Goal: Find specific page/section: Find specific page/section

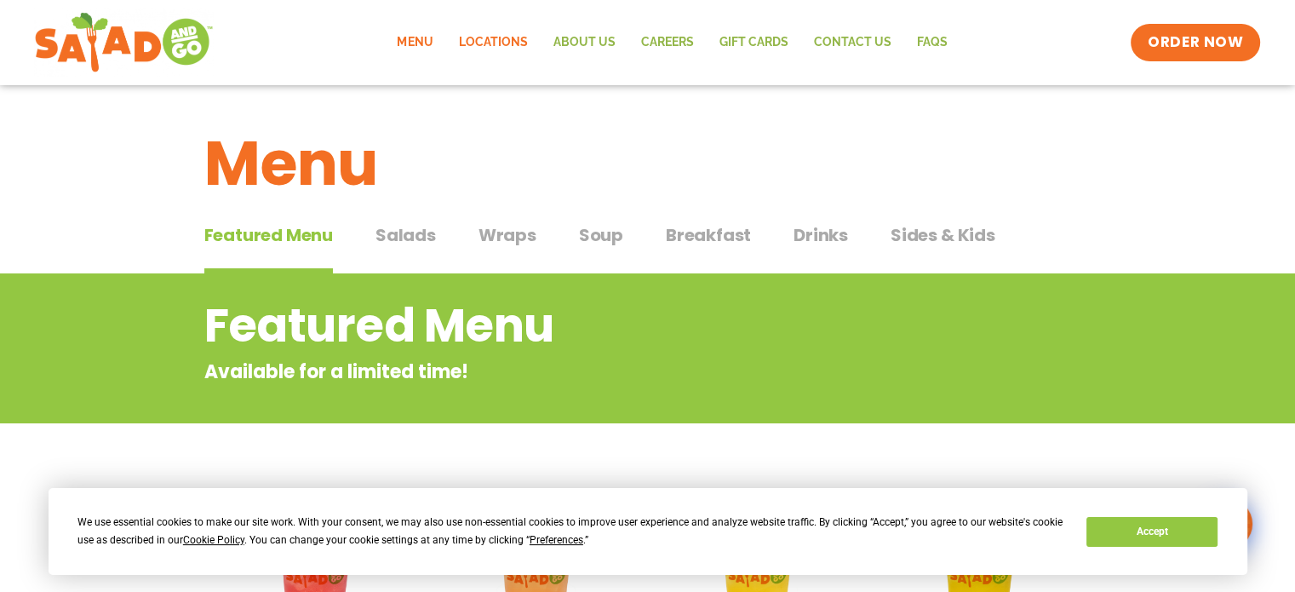
click at [510, 42] on link "Locations" at bounding box center [492, 42] width 94 height 39
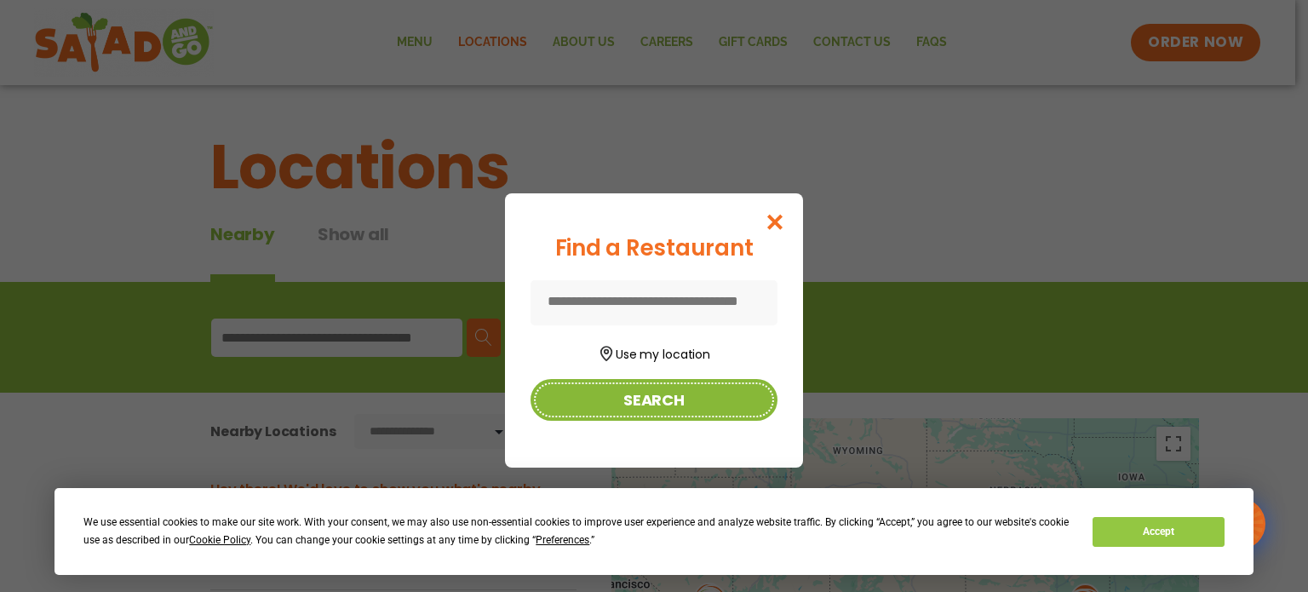
click at [673, 409] on button "Search" at bounding box center [653, 400] width 247 height 42
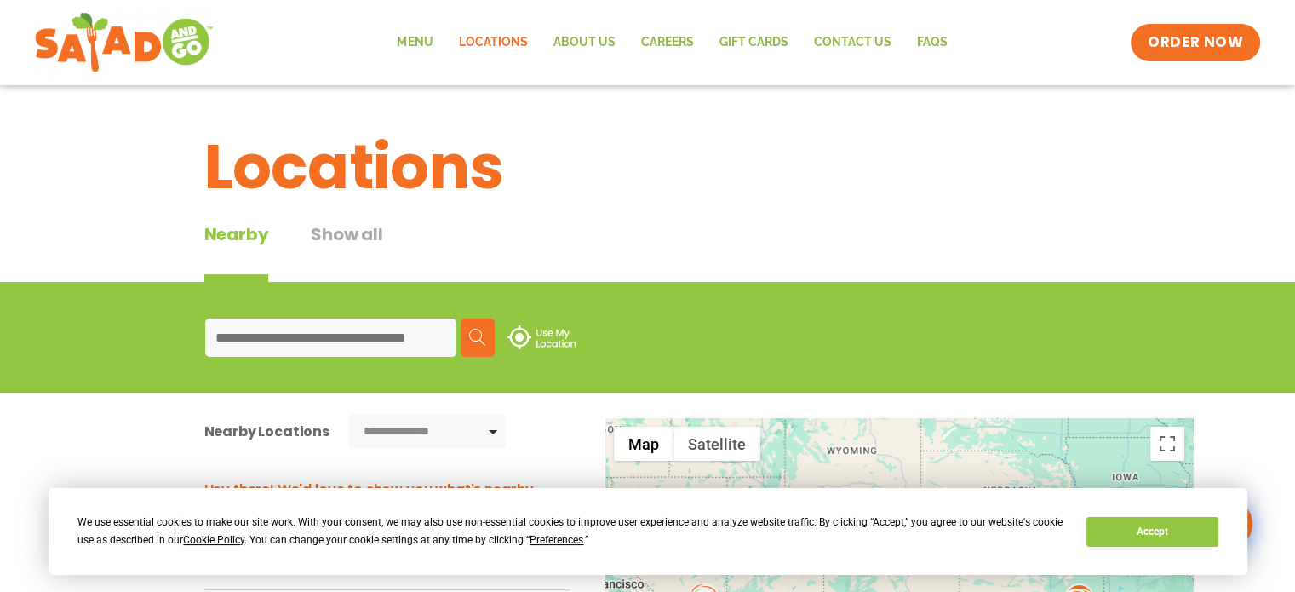
click at [257, 354] on input at bounding box center [330, 337] width 251 height 38
type input "*****"
click at [484, 346] on img at bounding box center [477, 337] width 17 height 17
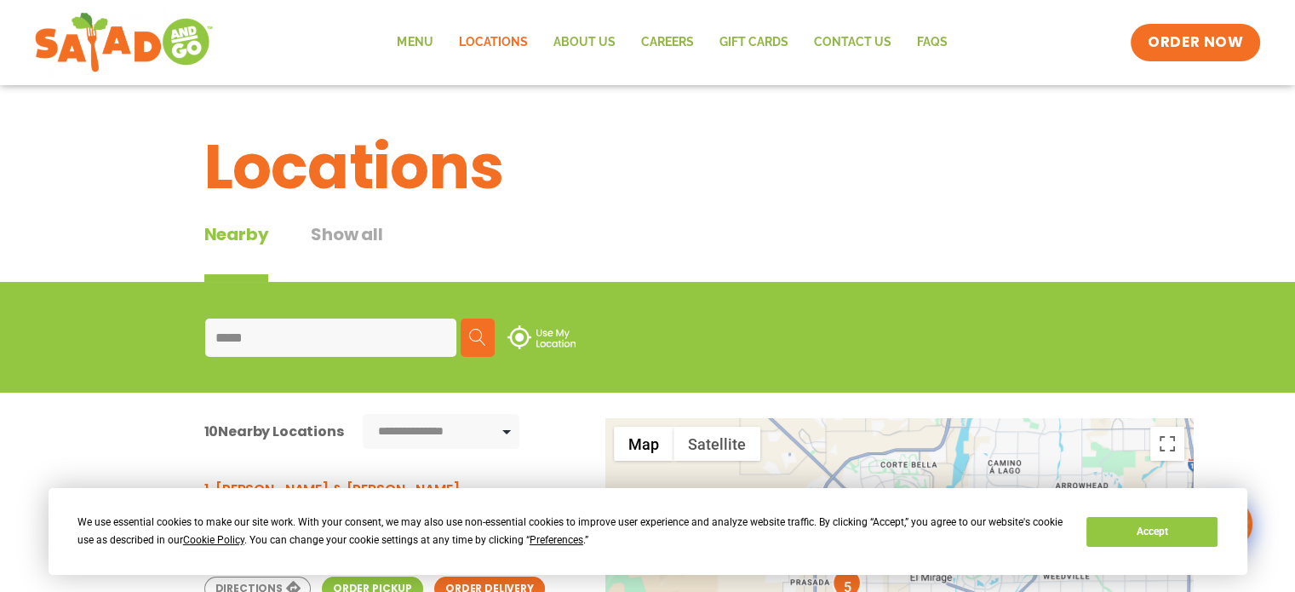
click at [486, 346] on img at bounding box center [477, 337] width 17 height 17
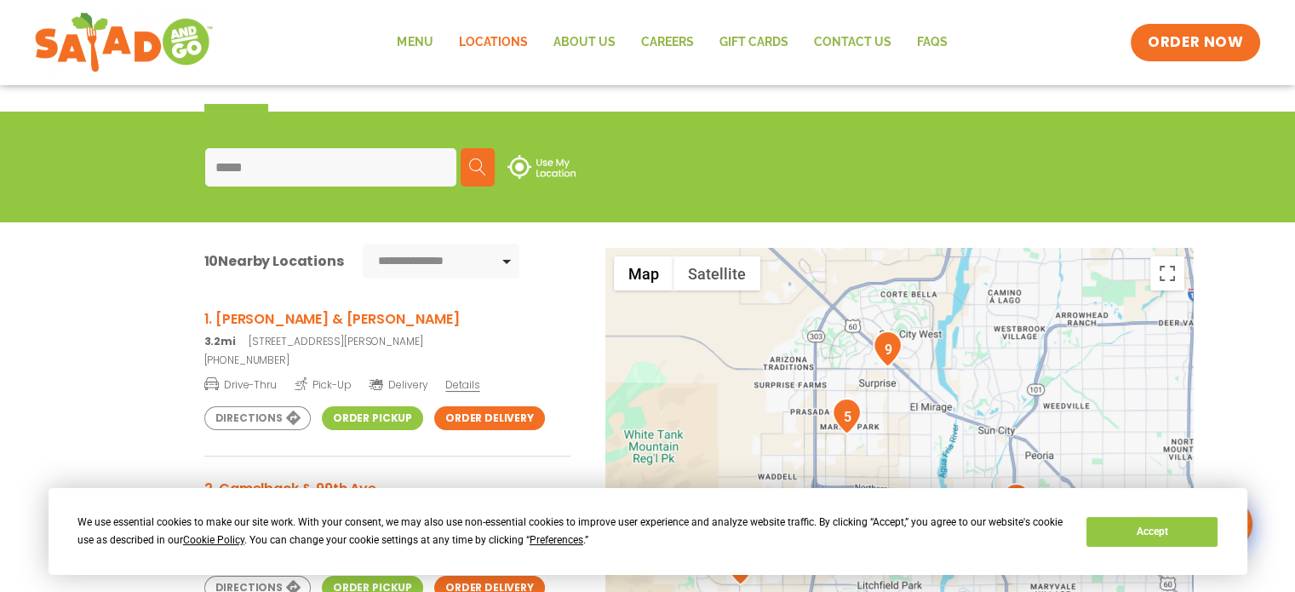
scroll to position [255, 0]
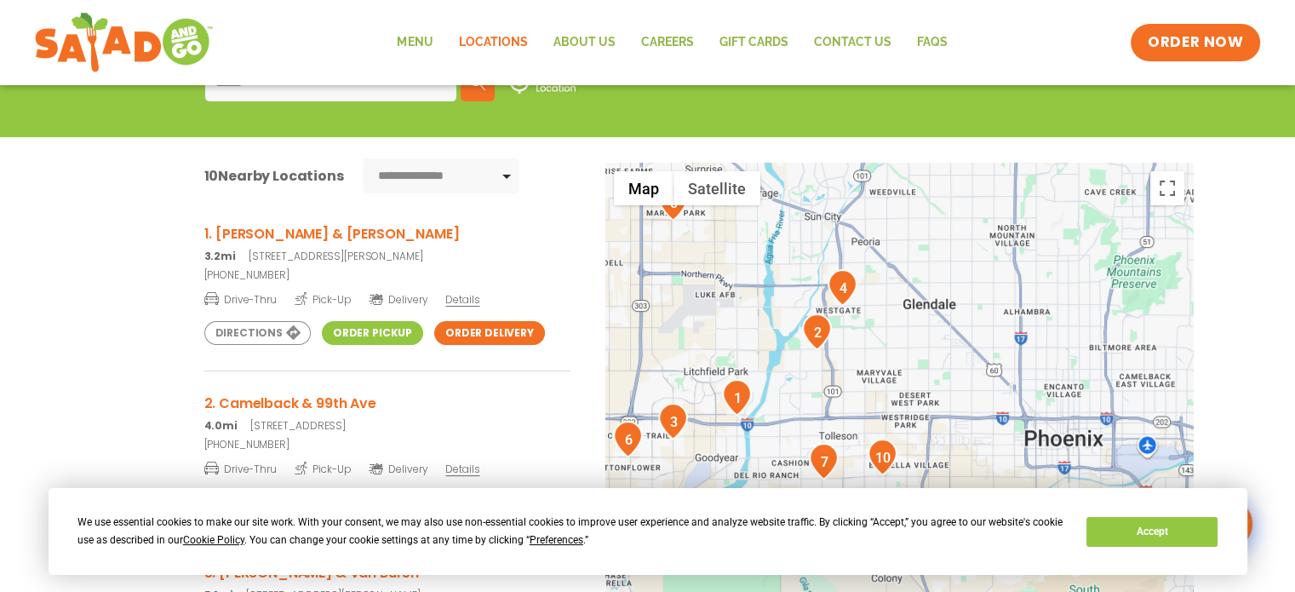
drag, startPoint x: 718, startPoint y: 370, endPoint x: 541, endPoint y: 239, distance: 220.3
click at [541, 239] on div "**********" at bounding box center [647, 464] width 1295 height 655
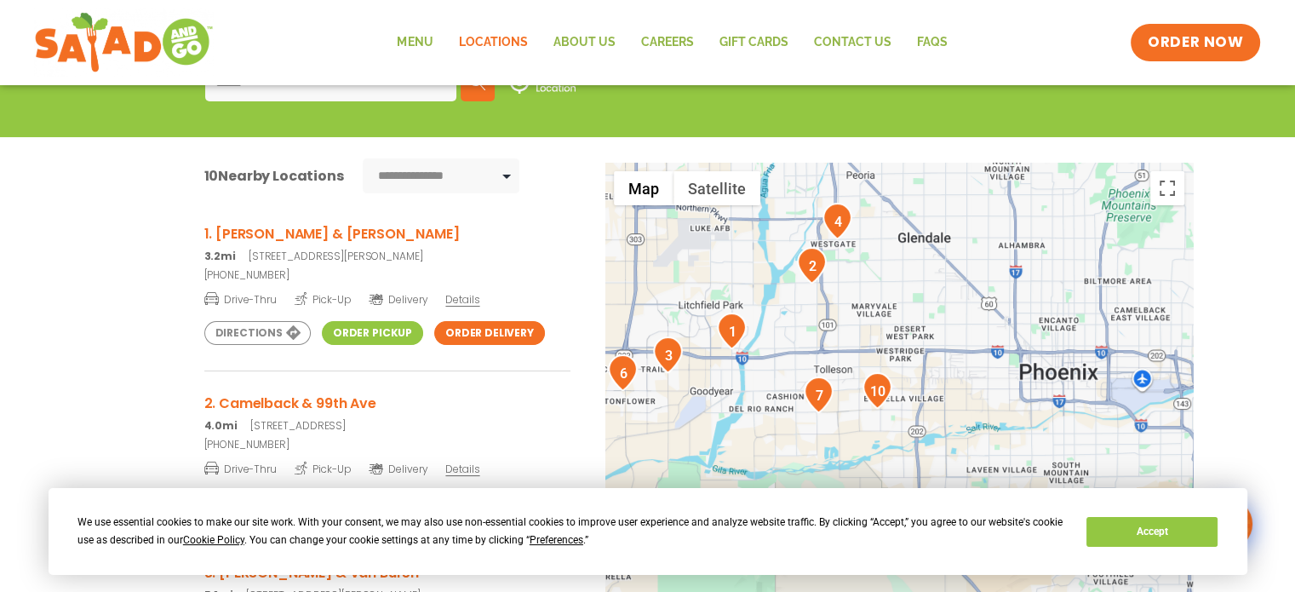
drag, startPoint x: 722, startPoint y: 361, endPoint x: 717, endPoint y: 311, distance: 50.5
click at [717, 311] on div at bounding box center [898, 445] width 587 height 564
click at [721, 345] on img "1" at bounding box center [731, 329] width 30 height 37
click at [434, 345] on link "Order Delivery" at bounding box center [489, 333] width 111 height 24
